Goal: Information Seeking & Learning: Learn about a topic

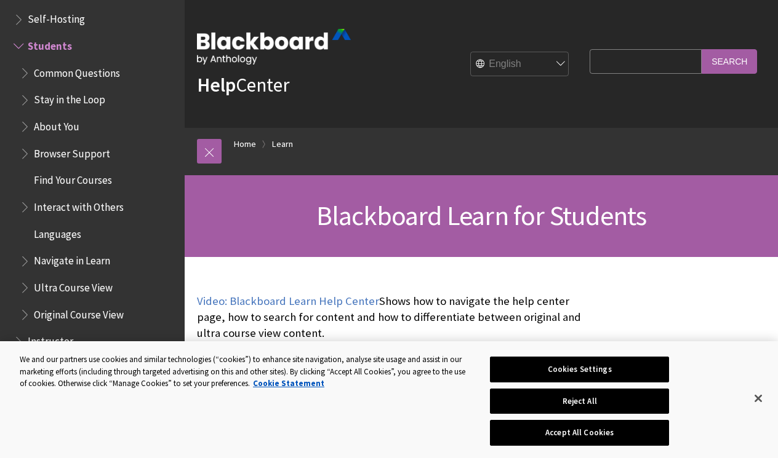
click at [612, 60] on input "Search Query" at bounding box center [645, 61] width 112 height 24
type input "[GEOGRAPHIC_DATA]"
click at [729, 61] on input "Search" at bounding box center [728, 61] width 55 height 24
click at [730, 55] on input "Search" at bounding box center [728, 61] width 55 height 24
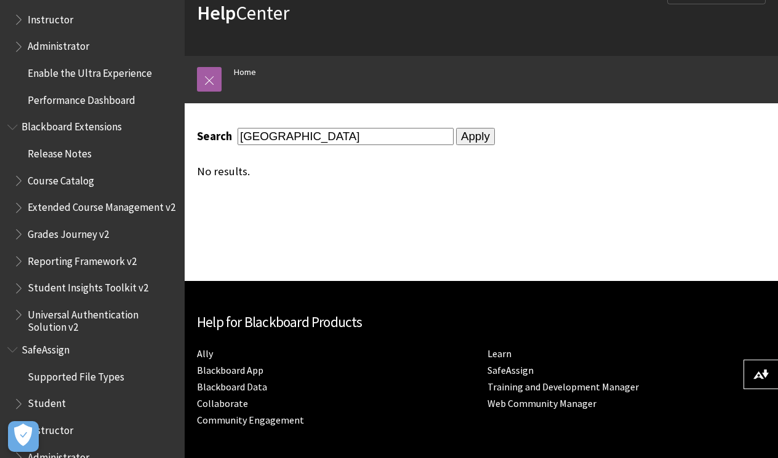
scroll to position [1220, 0]
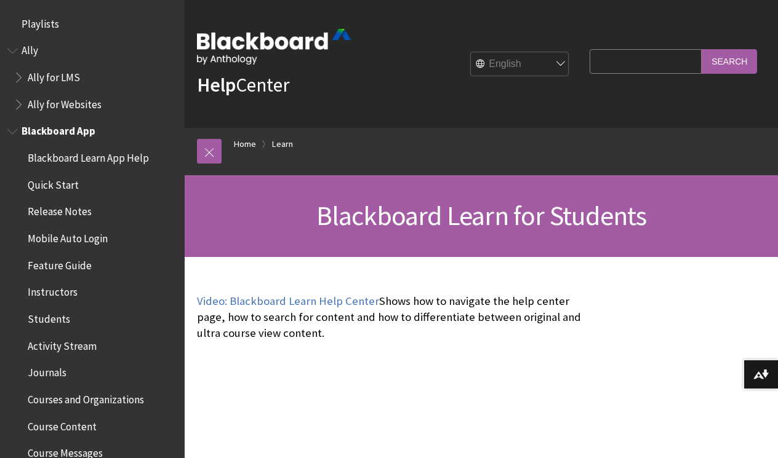
click at [62, 130] on span "Blackboard App" at bounding box center [59, 129] width 74 height 17
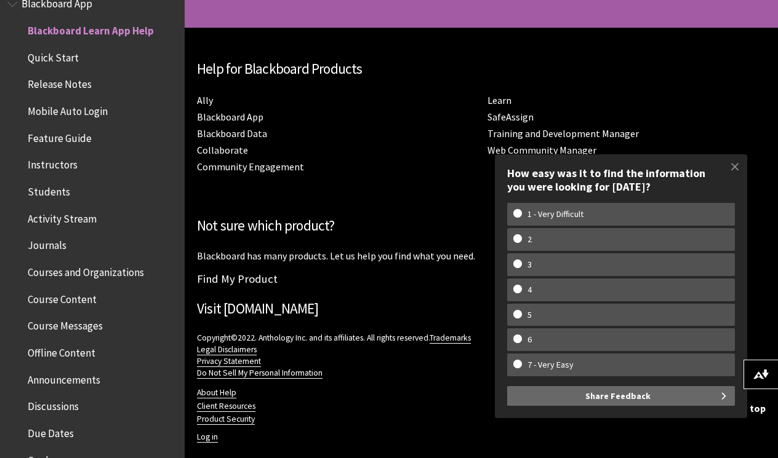
scroll to position [1313, 0]
click at [730, 170] on span at bounding box center [735, 167] width 26 height 26
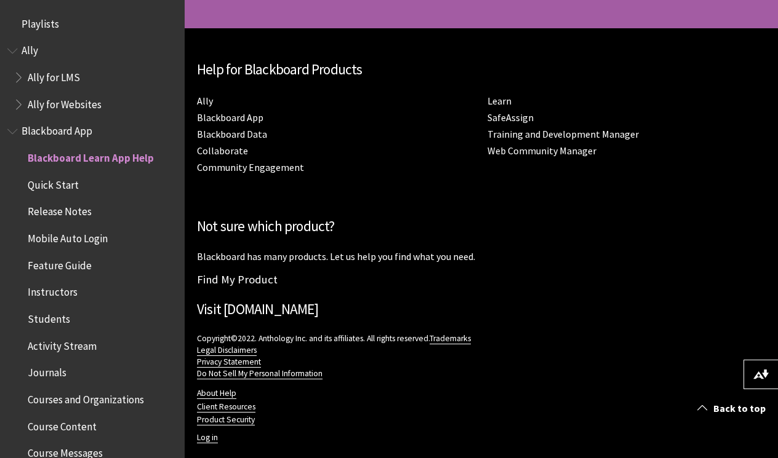
scroll to position [0, 0]
click at [71, 127] on span "Blackboard App" at bounding box center [57, 129] width 71 height 17
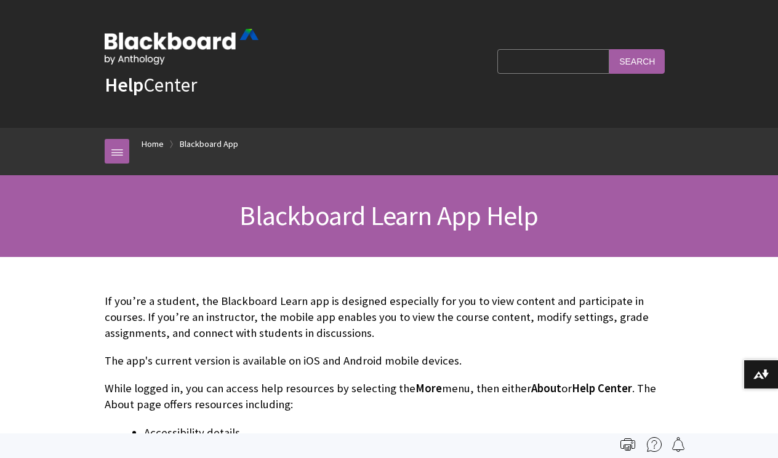
scroll to position [127, 0]
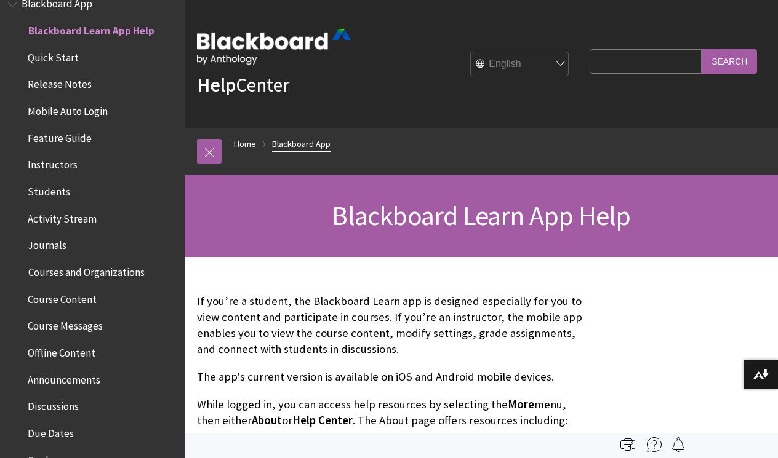
click at [279, 140] on link "Blackboard App" at bounding box center [301, 144] width 58 height 15
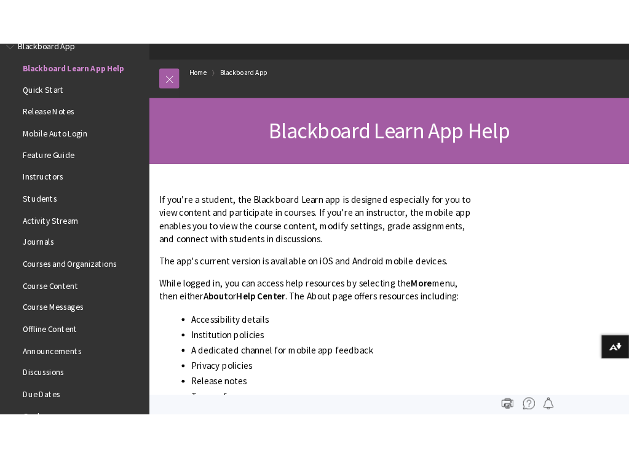
scroll to position [102, 0]
